Goal: Task Accomplishment & Management: Manage account settings

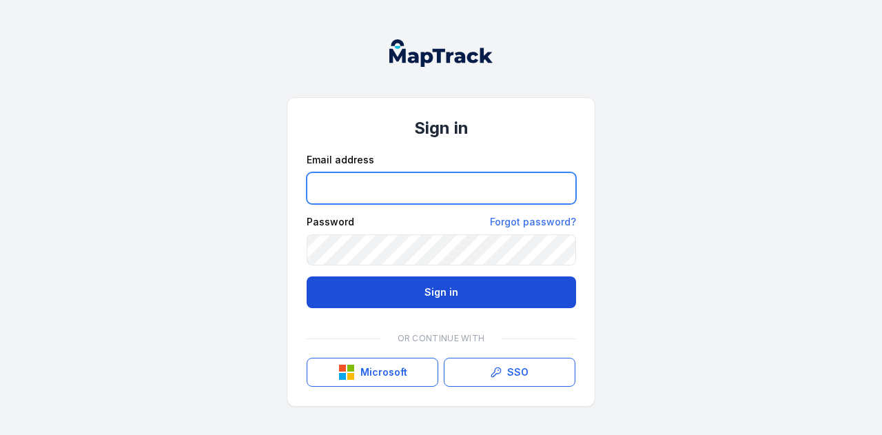
type input "**********"
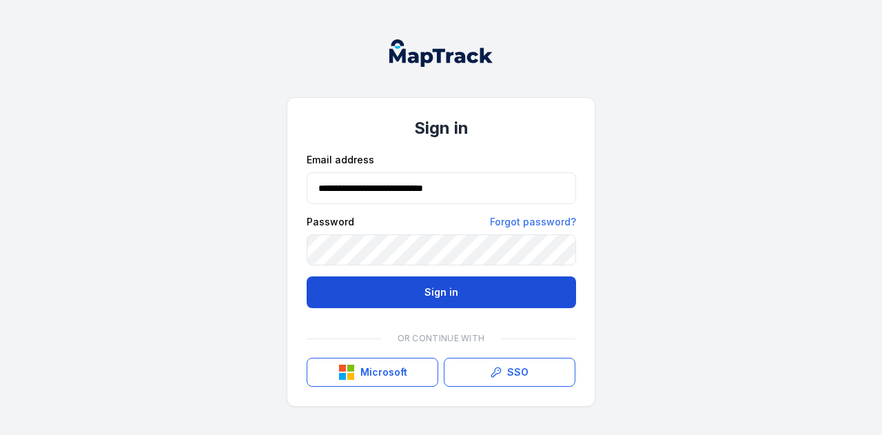
click at [420, 287] on button "Sign in" at bounding box center [441, 292] width 269 height 32
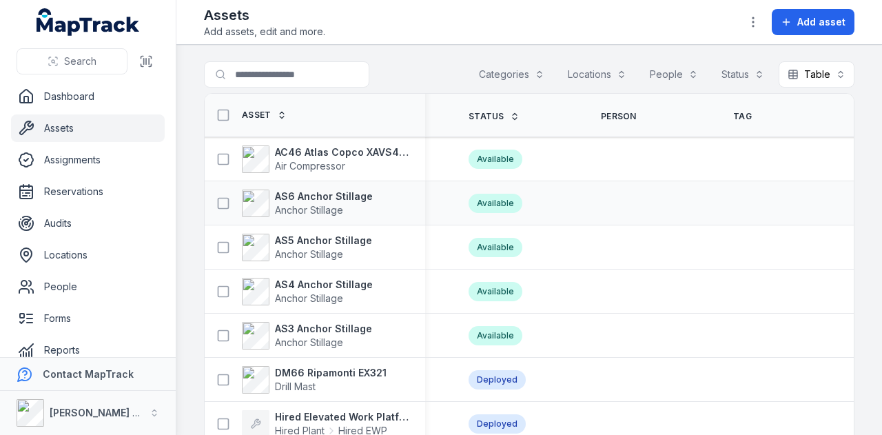
scroll to position [0, 499]
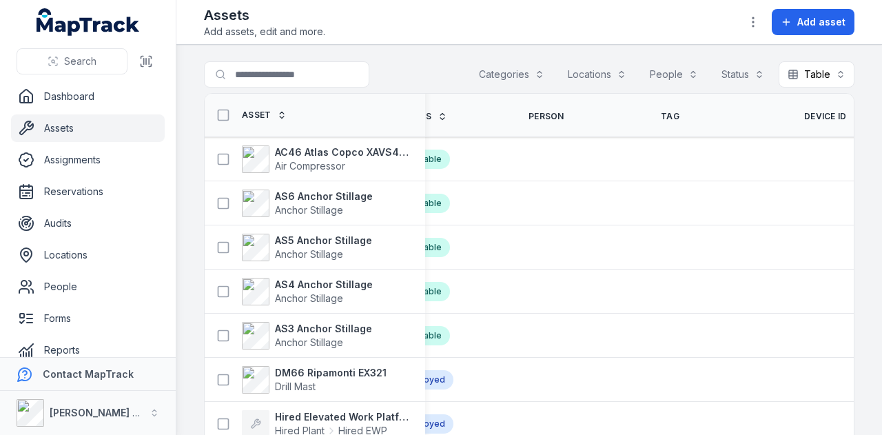
click at [804, 113] on span "Device ID" at bounding box center [825, 116] width 43 height 11
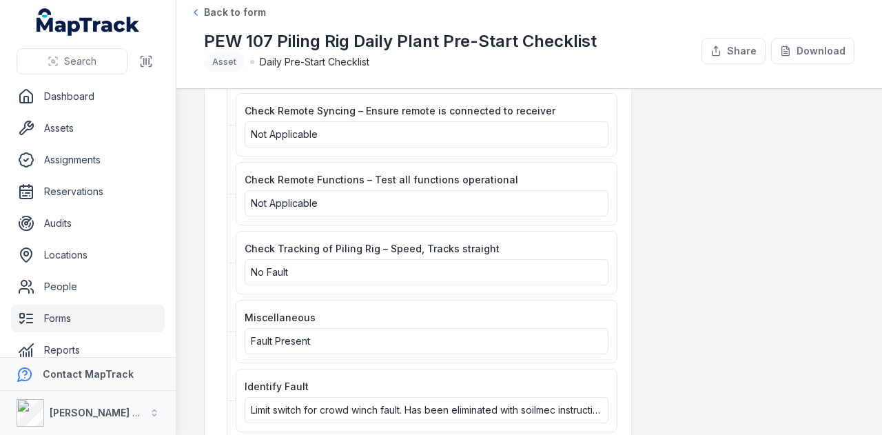
scroll to position [2428, 0]
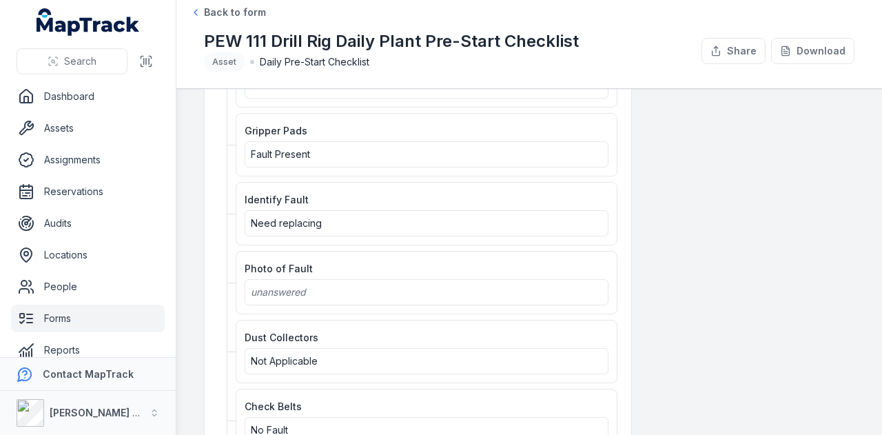
scroll to position [1412, 0]
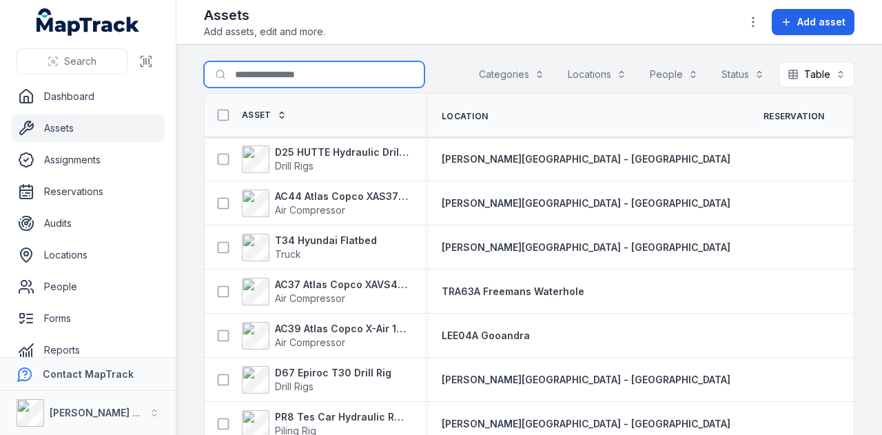
click at [287, 78] on input "Search for assets" at bounding box center [314, 74] width 220 height 26
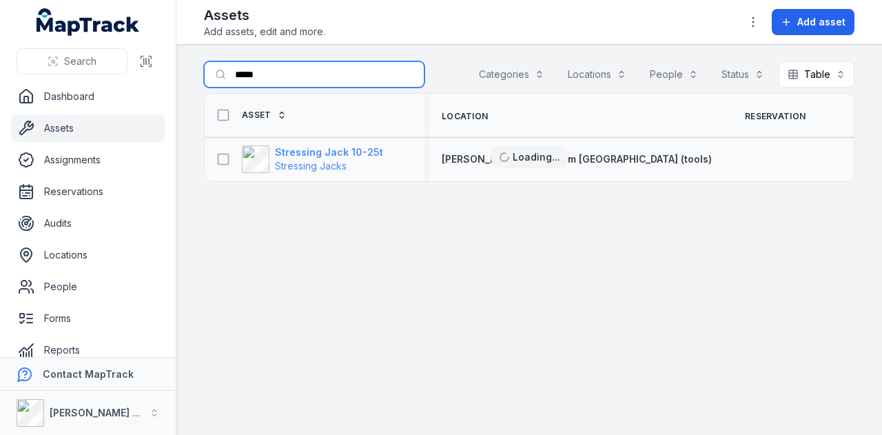
type input "*****"
click at [318, 146] on strong "Stressing Jack 10-25t" at bounding box center [329, 152] width 108 height 14
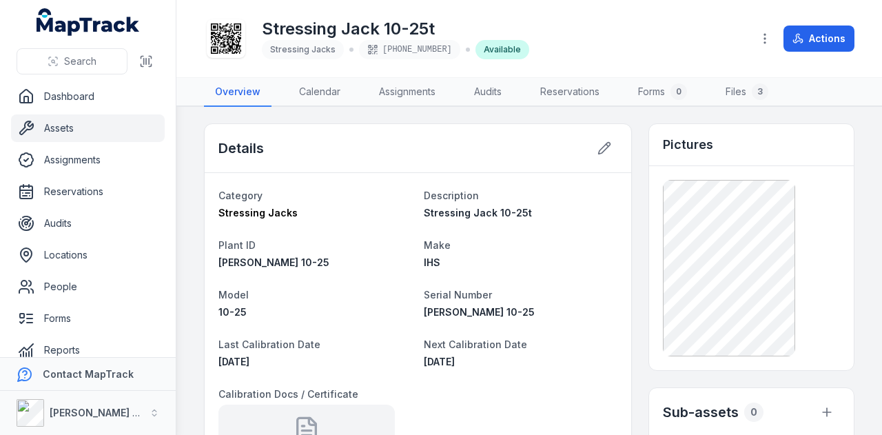
scroll to position [96, 0]
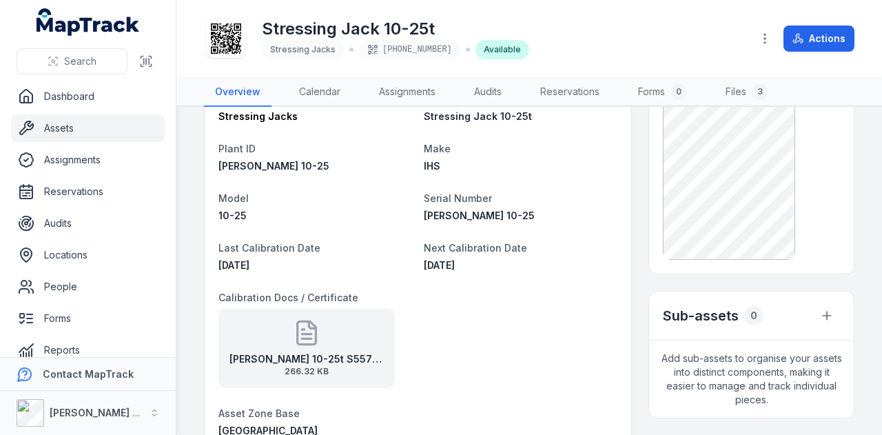
click at [110, 134] on link "Assets" at bounding box center [88, 128] width 154 height 28
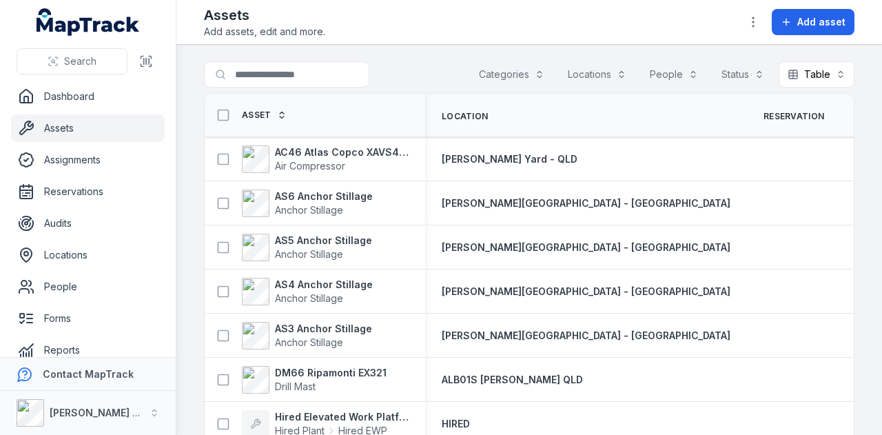
click at [641, 176] on td "RIX Yard - QLD" at bounding box center [586, 159] width 322 height 44
click at [101, 191] on link "Reservations" at bounding box center [88, 192] width 154 height 28
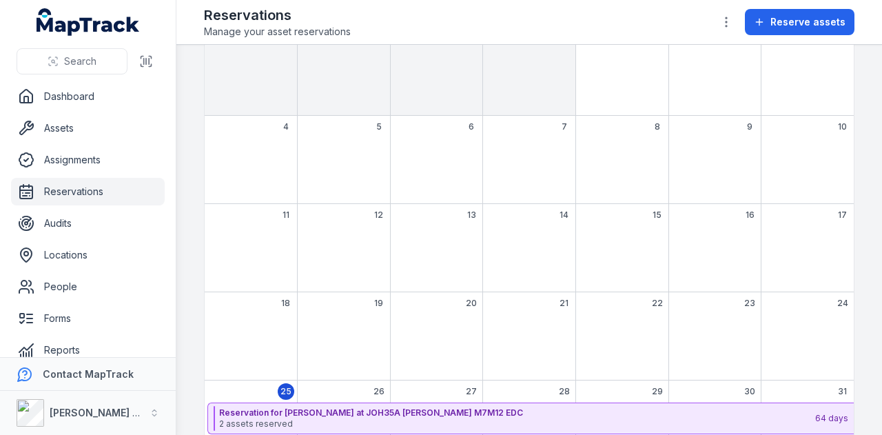
scroll to position [218, 0]
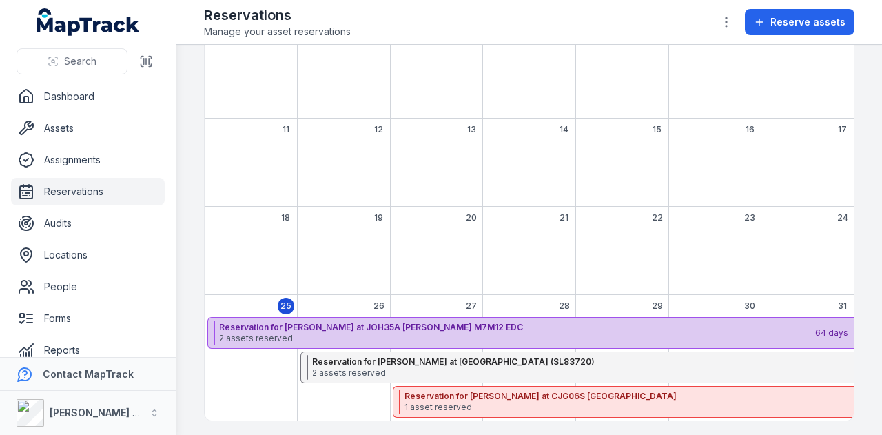
click at [432, 322] on strong "Reservation for Shane Hulbert at JOH35A Cecil Hill M7M12 EDC" at bounding box center [516, 327] width 595 height 11
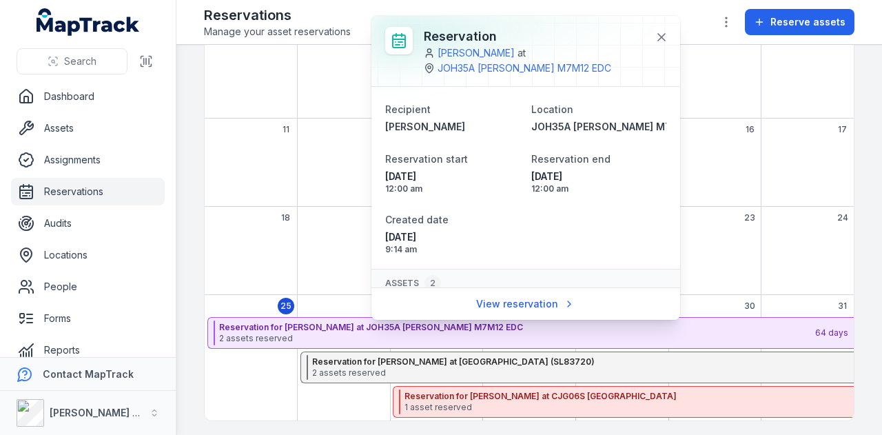
scroll to position [112, 0]
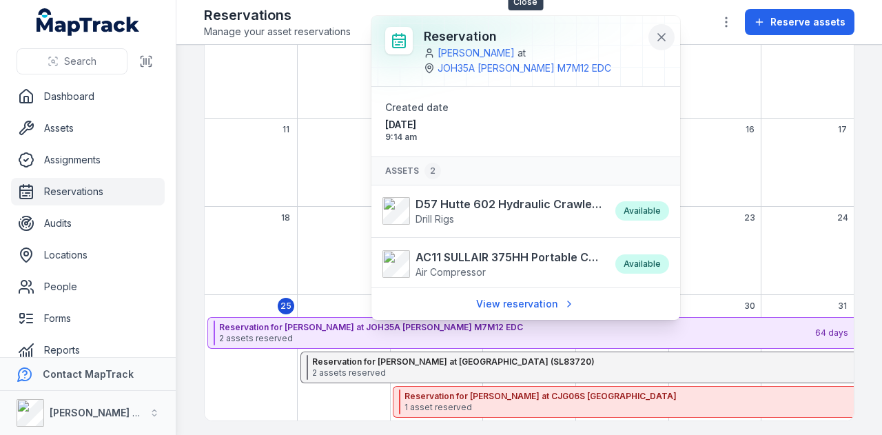
click at [664, 30] on icon at bounding box center [661, 37] width 14 height 14
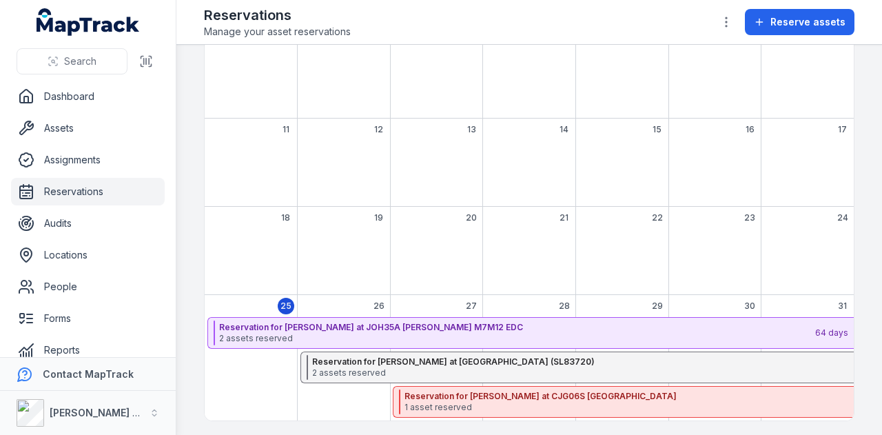
scroll to position [78, 0]
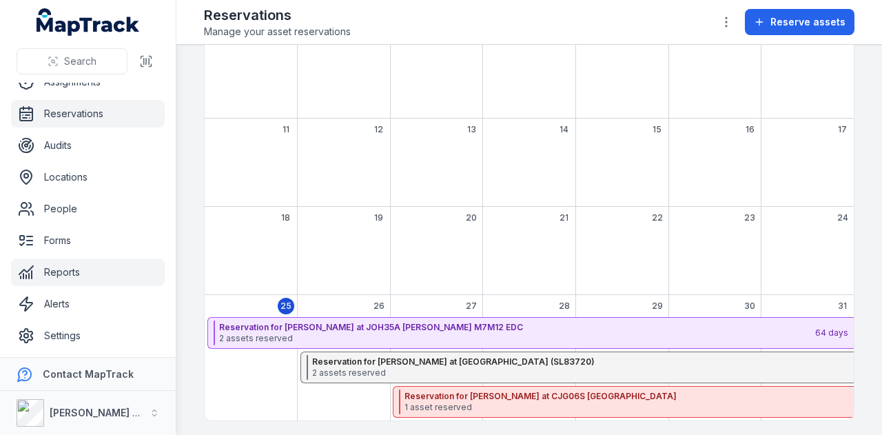
click at [99, 274] on link "Reports" at bounding box center [88, 272] width 154 height 28
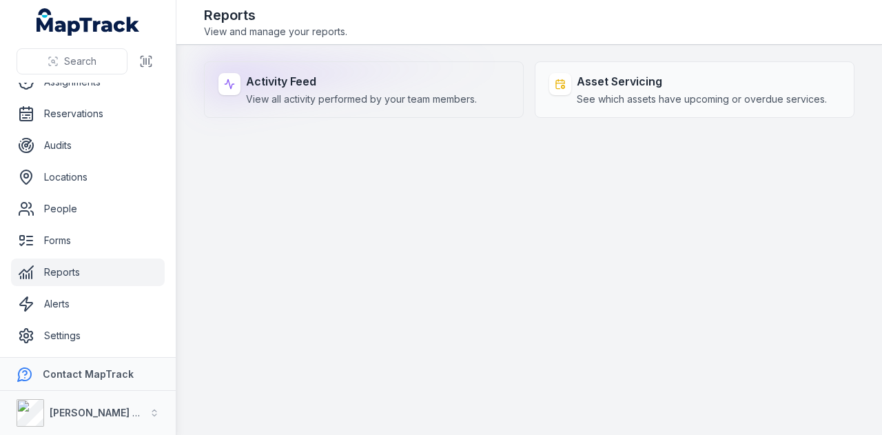
click at [329, 101] on span "View all activity performed by your team members." at bounding box center [361, 99] width 231 height 14
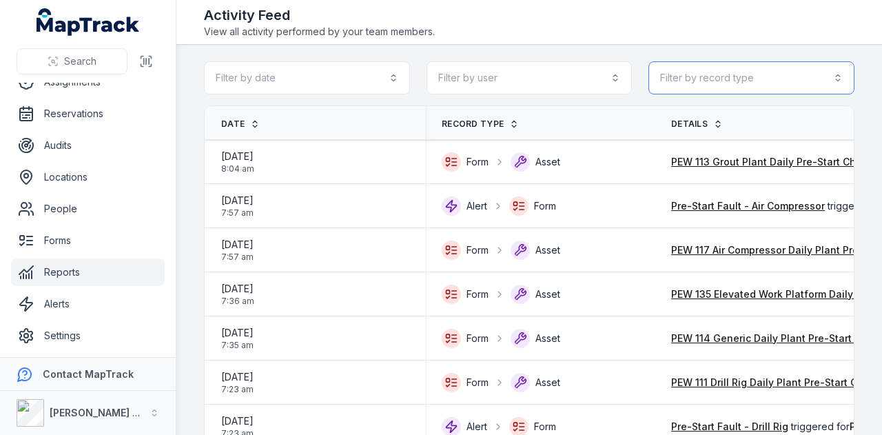
click at [807, 78] on button "Filter by record type" at bounding box center [751, 77] width 206 height 33
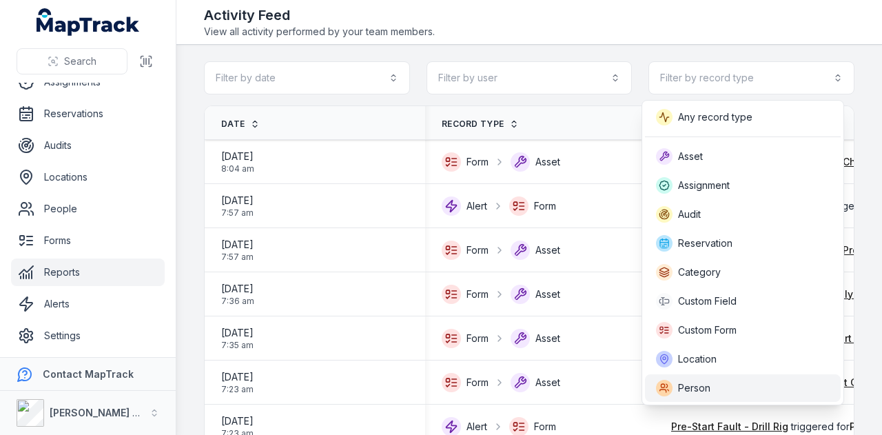
click at [747, 384] on div "Person" at bounding box center [743, 388] width 174 height 17
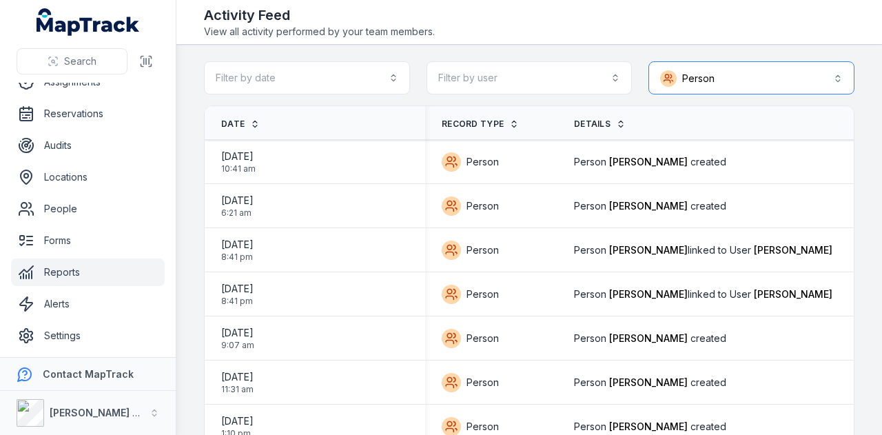
click at [799, 63] on button "Person ******" at bounding box center [751, 77] width 206 height 33
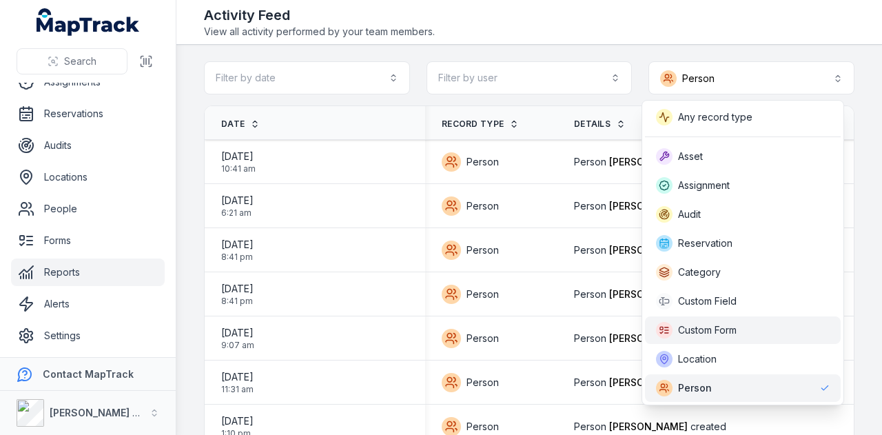
click at [741, 320] on div "Custom Form" at bounding box center [743, 330] width 196 height 28
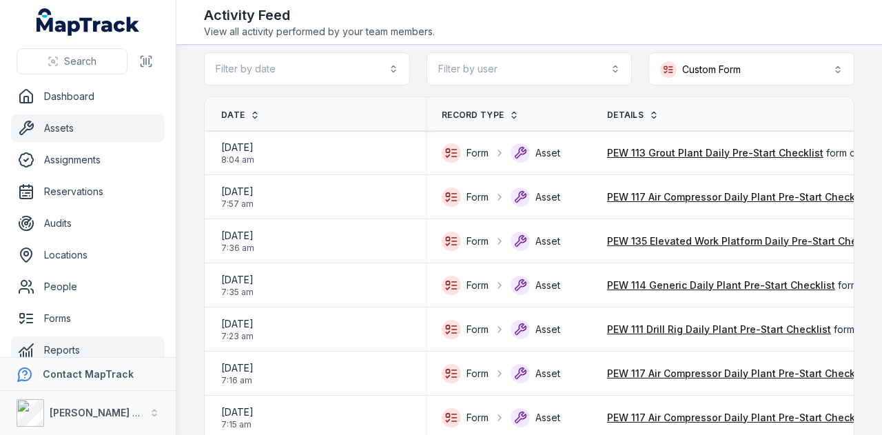
click at [106, 133] on link "Assets" at bounding box center [88, 128] width 154 height 28
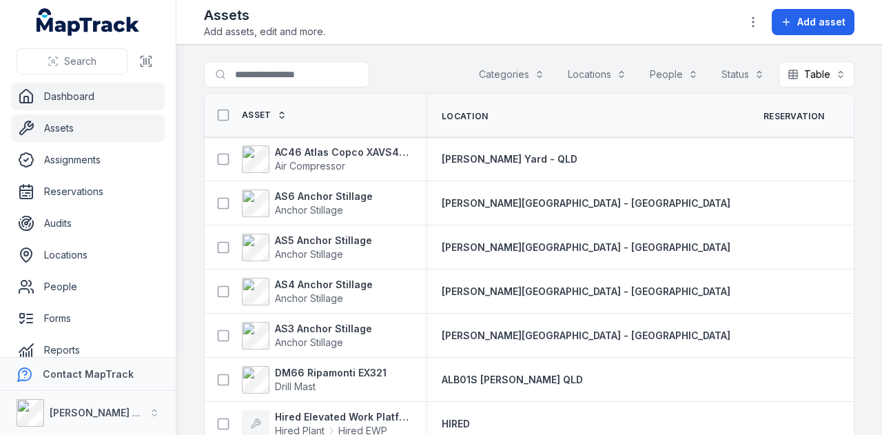
click at [122, 104] on link "Dashboard" at bounding box center [88, 97] width 154 height 28
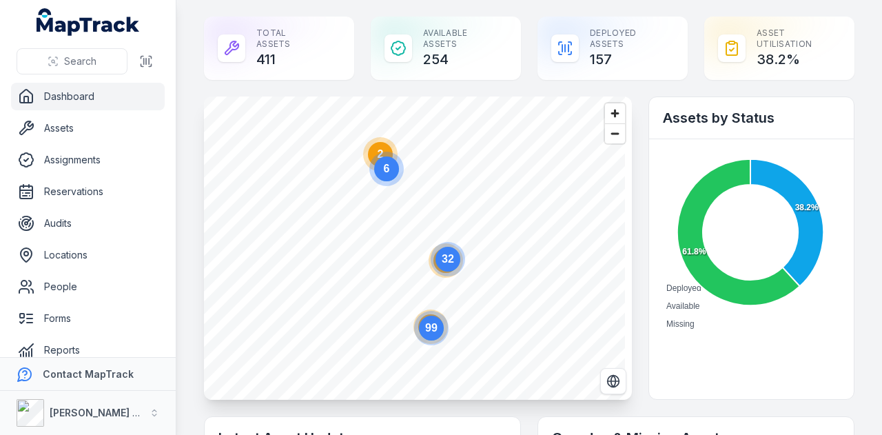
click at [382, 153] on circle at bounding box center [386, 169] width 34 height 34
click at [371, 250] on circle "button" at bounding box center [363, 245] width 22 height 22
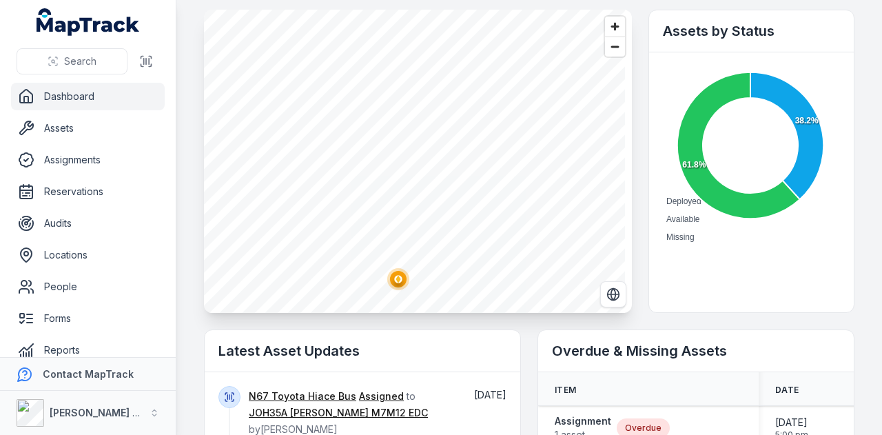
scroll to position [85, 0]
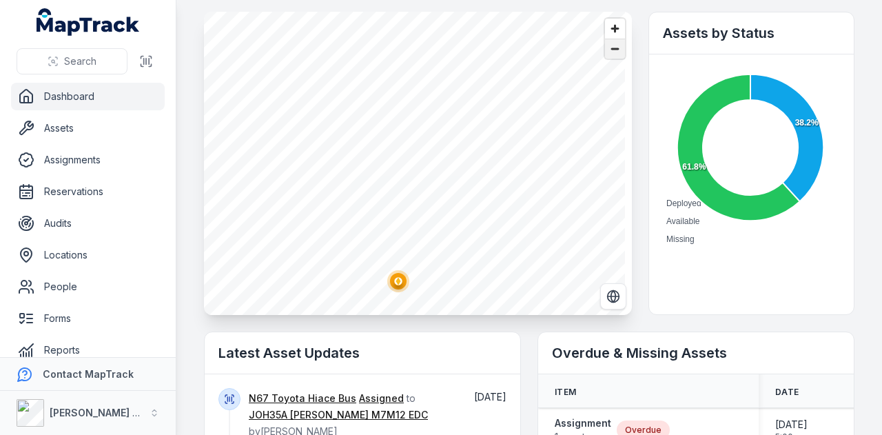
click at [613, 50] on span "Zoom out" at bounding box center [615, 48] width 20 height 19
click at [613, 41] on span "Zoom out" at bounding box center [615, 48] width 20 height 19
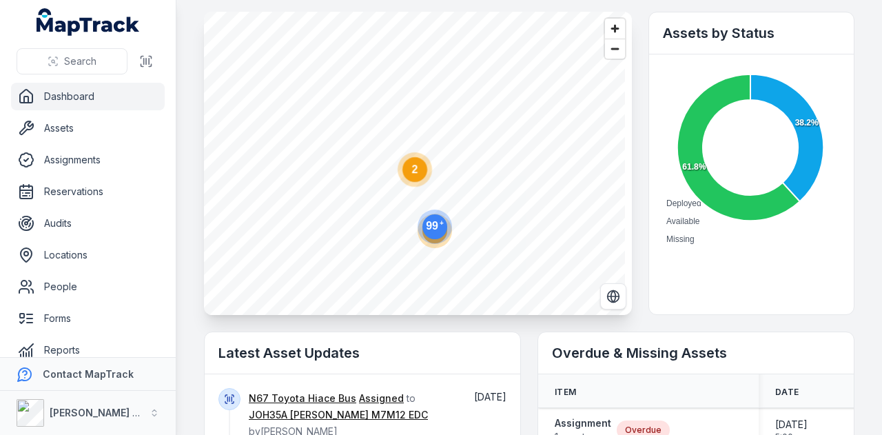
click at [433, 234] on circle at bounding box center [434, 226] width 25 height 25
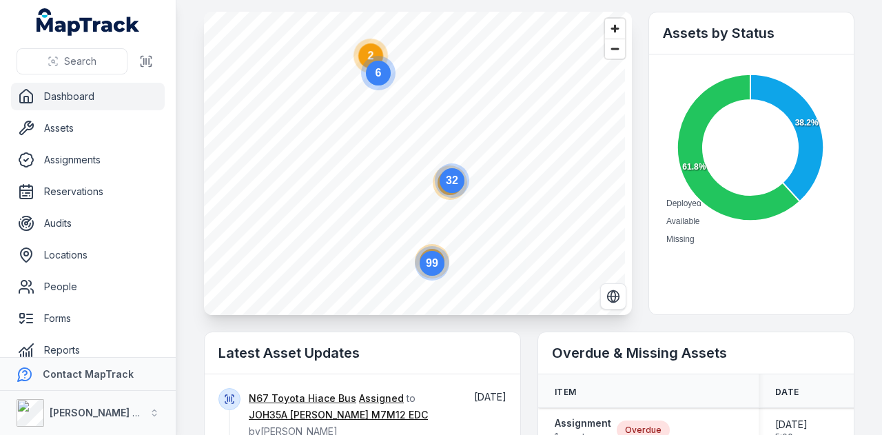
click at [445, 196] on icon "32" at bounding box center [451, 180] width 41 height 41
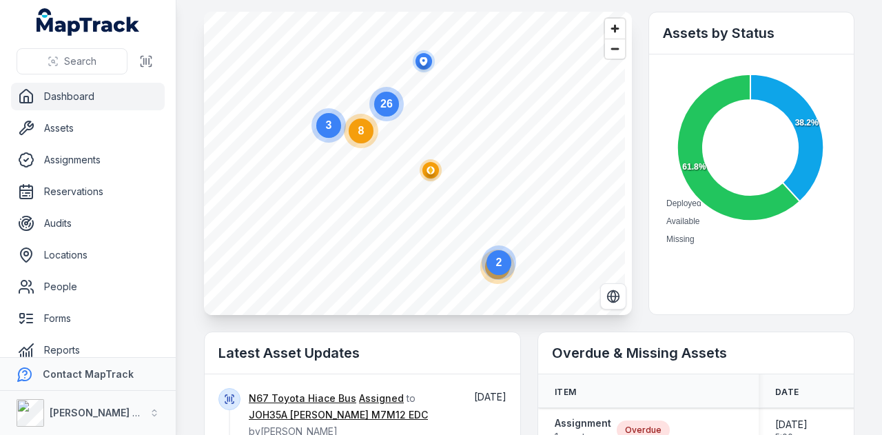
click at [428, 169] on polygon "button" at bounding box center [430, 170] width 5 height 8
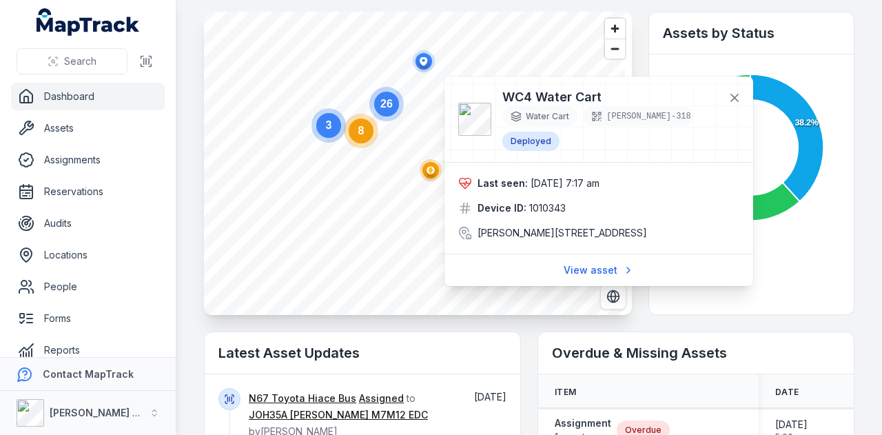
click at [358, 130] on text "8" at bounding box center [361, 131] width 6 height 12
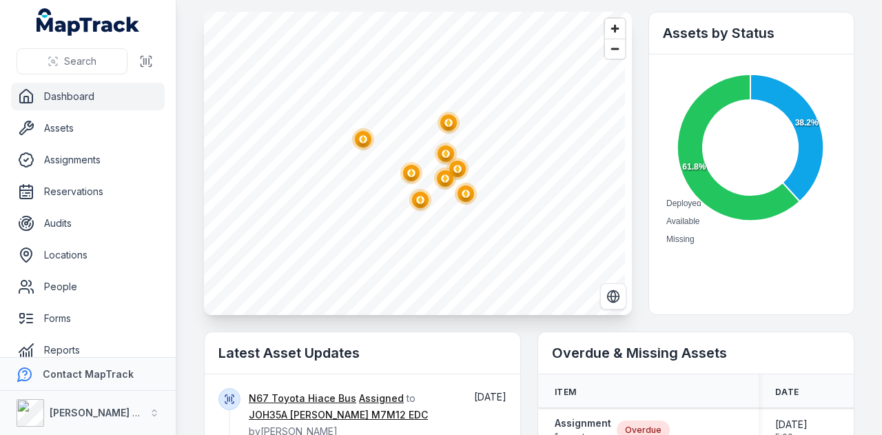
click at [448, 116] on ellipse "button" at bounding box center [448, 122] width 17 height 17
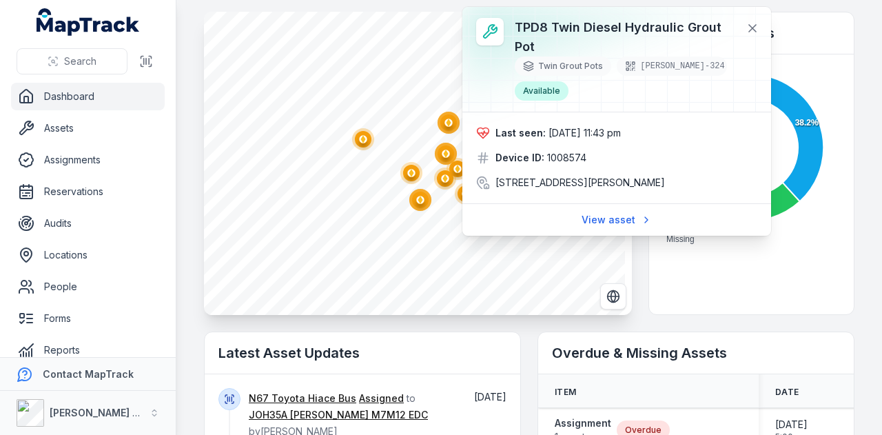
click at [358, 141] on ellipse "button" at bounding box center [363, 139] width 17 height 17
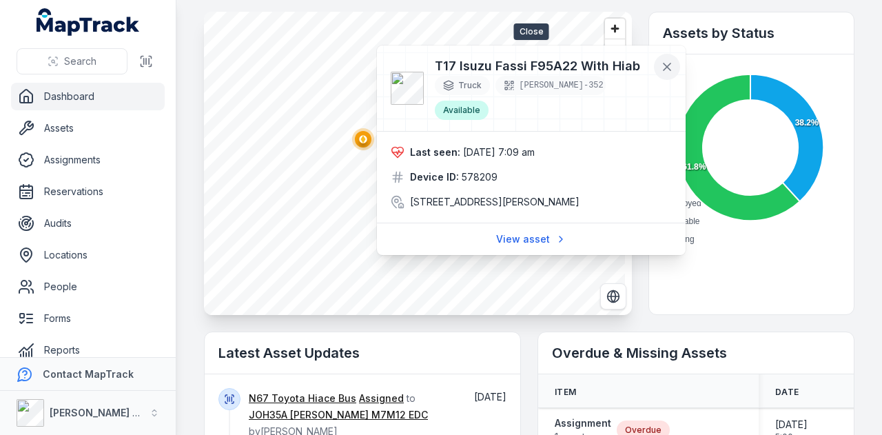
click at [665, 62] on icon at bounding box center [667, 67] width 14 height 14
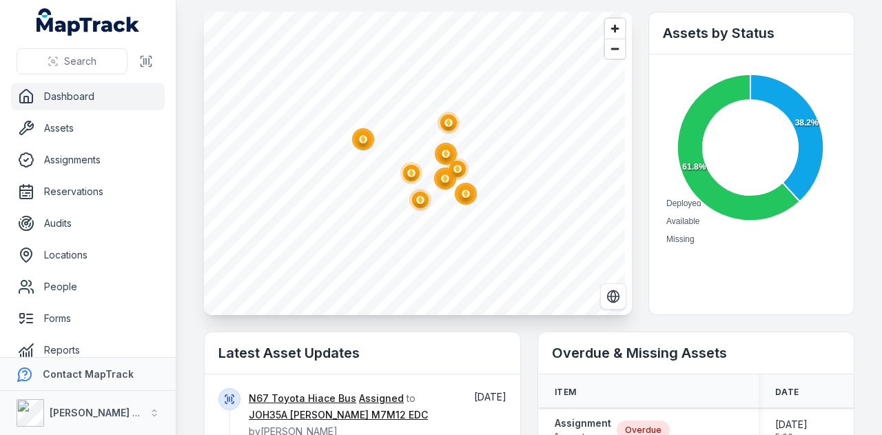
click at [445, 147] on ellipse "button" at bounding box center [445, 153] width 17 height 17
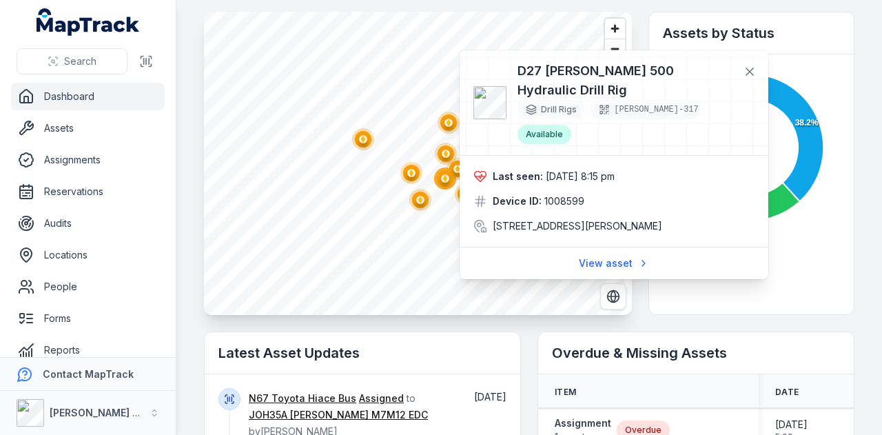
click at [406, 173] on ellipse "button" at bounding box center [411, 173] width 17 height 17
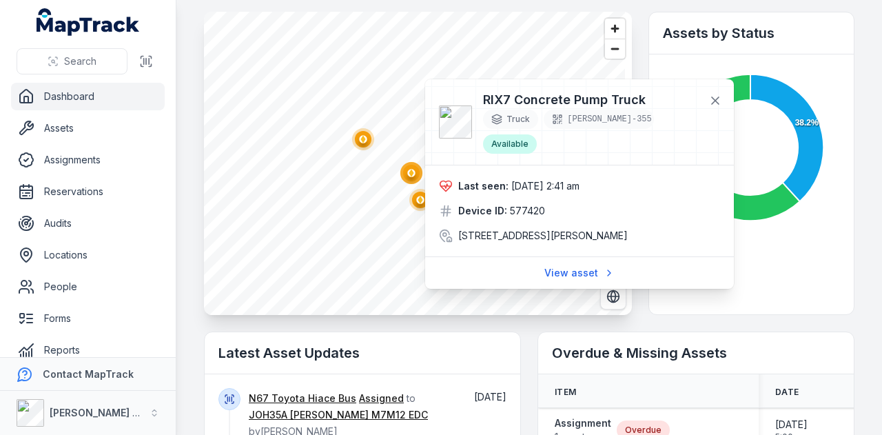
click at [420, 202] on polygon "button" at bounding box center [419, 200] width 5 height 8
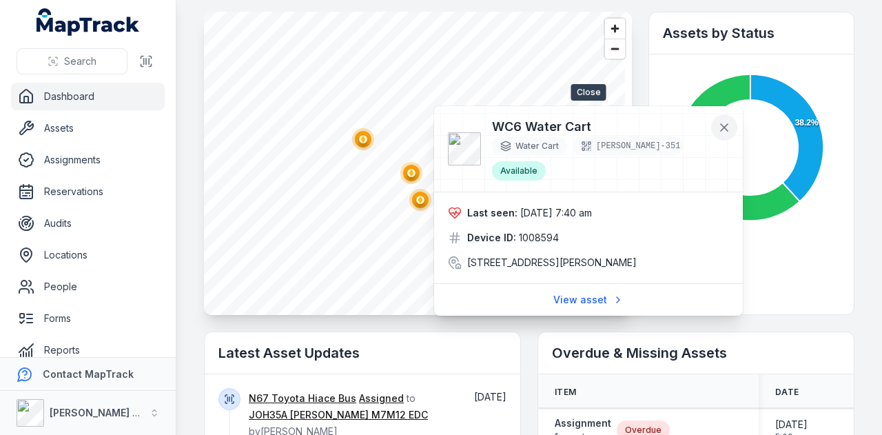
click at [722, 123] on icon at bounding box center [724, 128] width 14 height 14
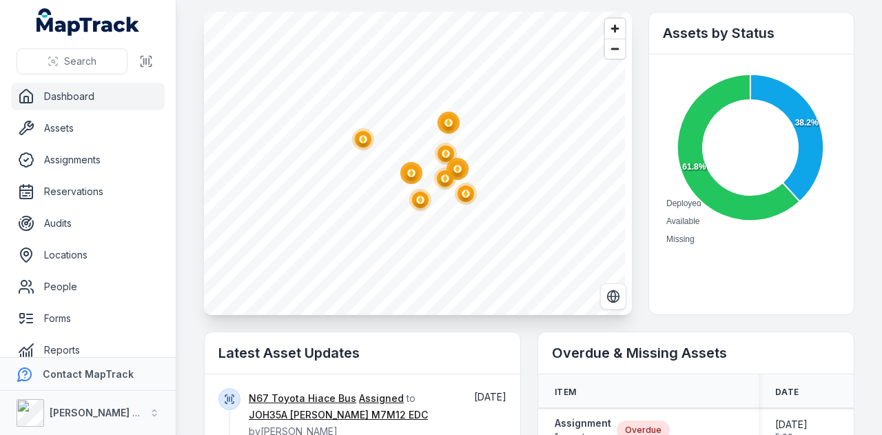
click at [448, 154] on circle "button" at bounding box center [446, 153] width 8 height 8
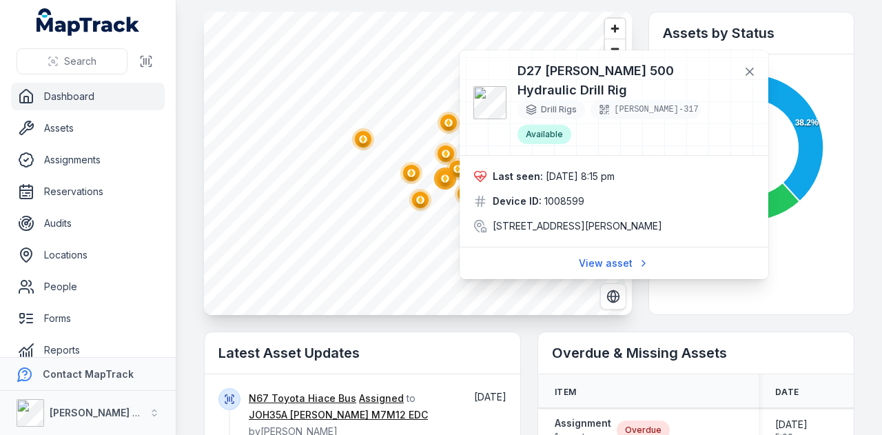
click at [446, 181] on icon "@keyframes ping-animation { 0% { transform: scale(0.8); opacity: 0.5; } 100% { …" at bounding box center [458, 169] width 28 height 28
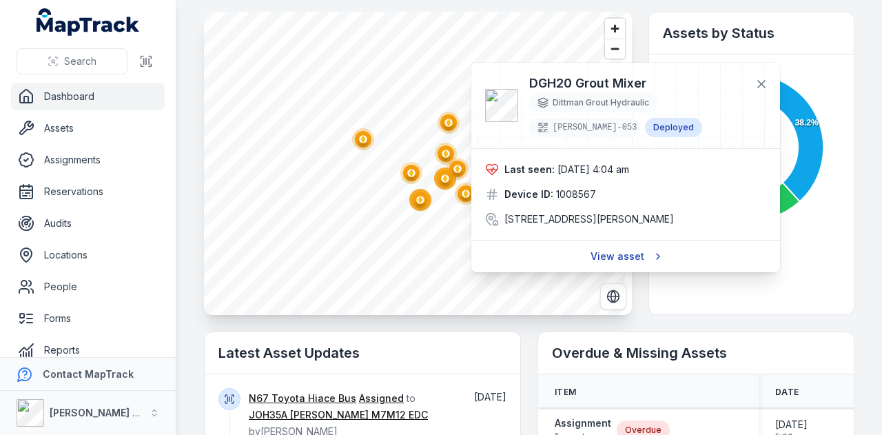
click at [615, 264] on link "View asset" at bounding box center [625, 256] width 88 height 26
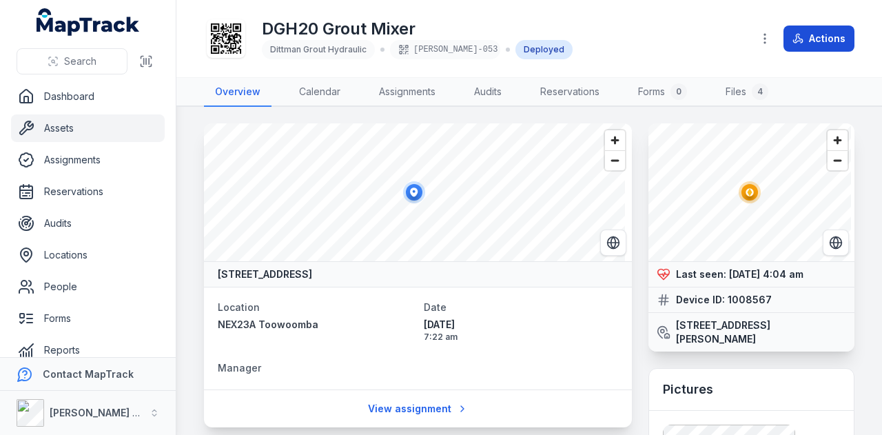
click at [825, 41] on button "Actions" at bounding box center [818, 38] width 71 height 26
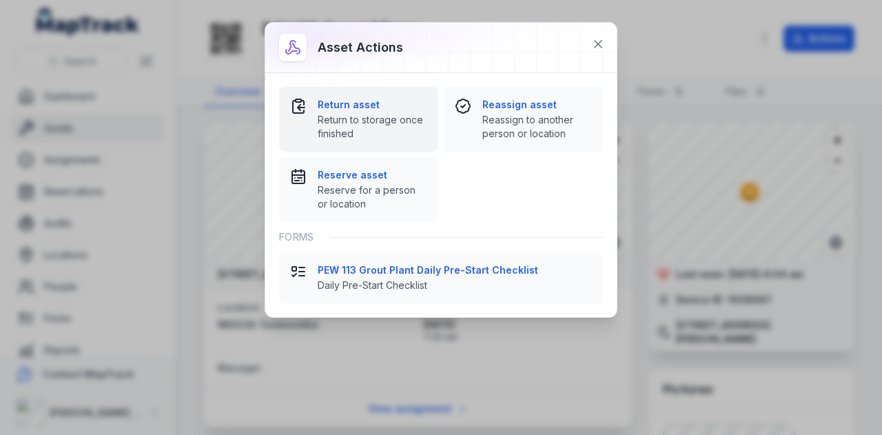
click at [387, 87] on button "Return asset Return to storage once finished" at bounding box center [358, 119] width 159 height 65
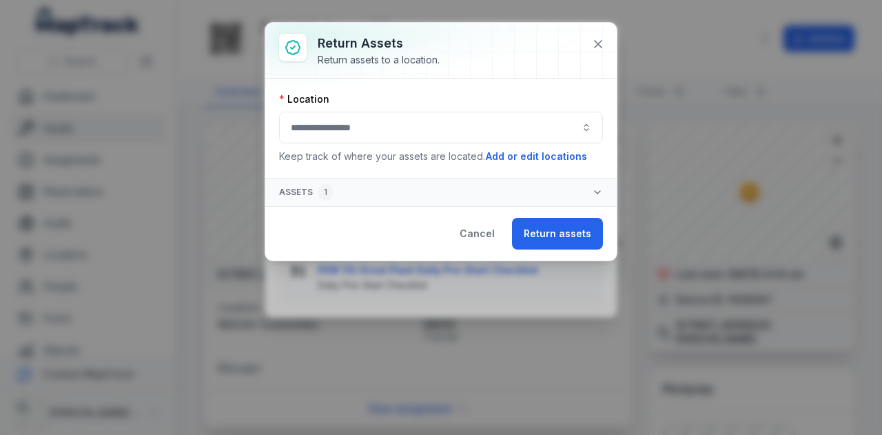
click at [415, 121] on button "button" at bounding box center [441, 128] width 324 height 32
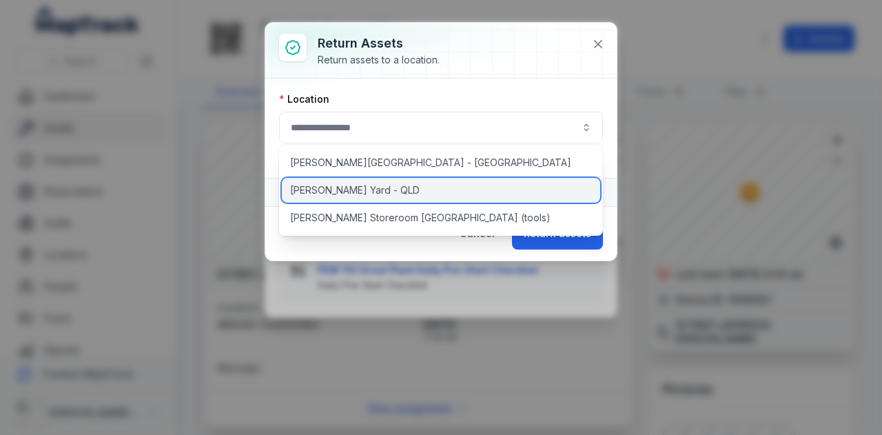
click at [402, 191] on div "RIX Yard - QLD" at bounding box center [441, 190] width 319 height 25
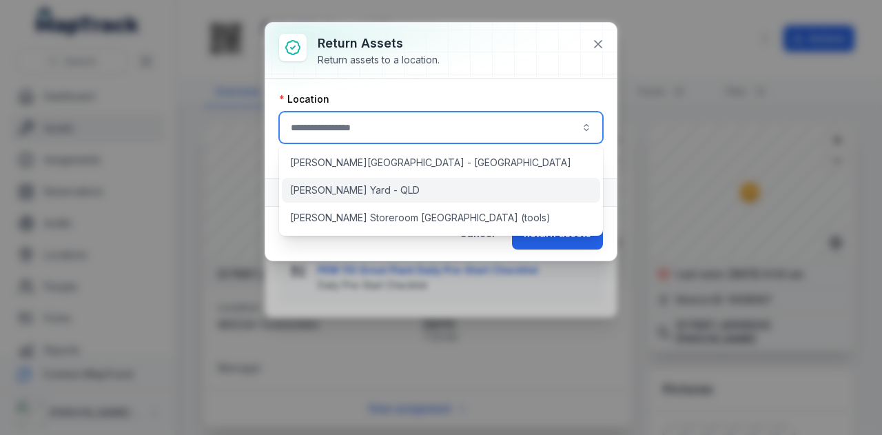
type input "**********"
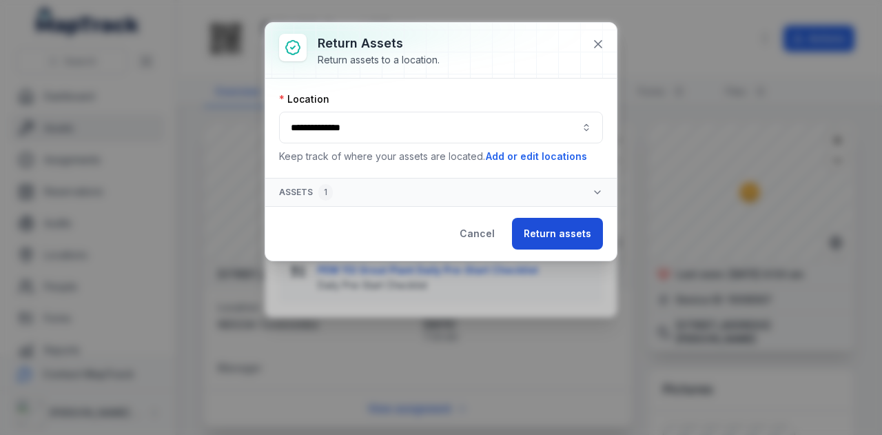
click at [556, 228] on button "Return assets" at bounding box center [557, 234] width 91 height 32
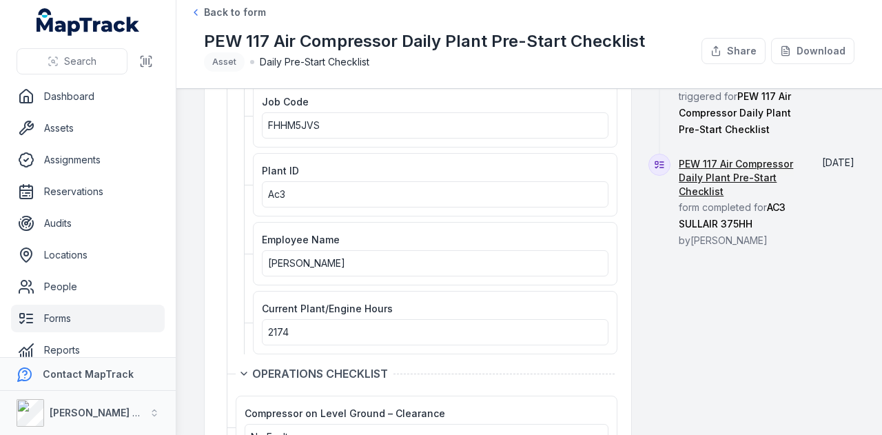
scroll to position [239, 0]
